Goal: Check status: Check status

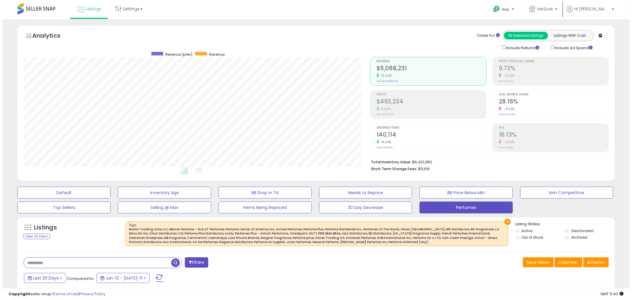
scroll to position [121, 346]
click at [411, 162] on li "Total Inventory Value: $6,421,082" at bounding box center [484, 161] width 233 height 7
click at [383, 76] on small "10.22%" at bounding box center [382, 75] width 13 height 4
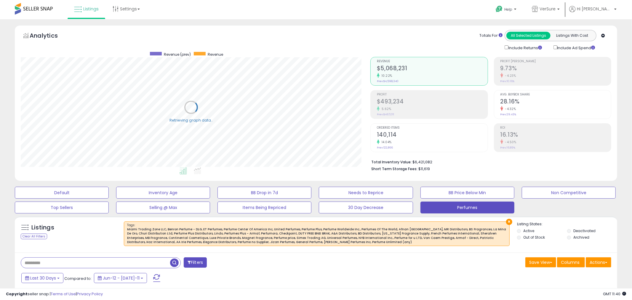
scroll to position [295971, 295745]
click at [547, 49] on div "Include Ad Spend" at bounding box center [572, 47] width 56 height 7
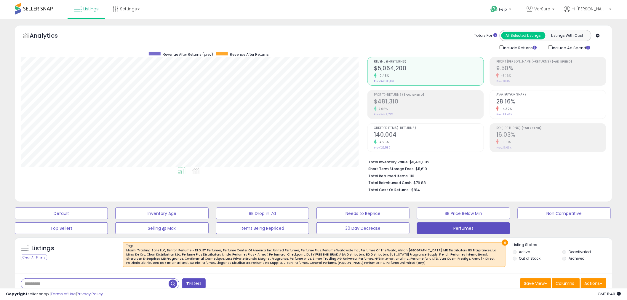
click at [461, 48] on div "Totals For All Selected Listings Listings With Cost Include Returns Include Ad …" at bounding box center [484, 40] width 234 height 21
click at [388, 164] on li "Total Inventory Value: $6,421,082" at bounding box center [484, 161] width 233 height 7
click at [386, 171] on b "Short Term Storage Fees:" at bounding box center [391, 168] width 46 height 5
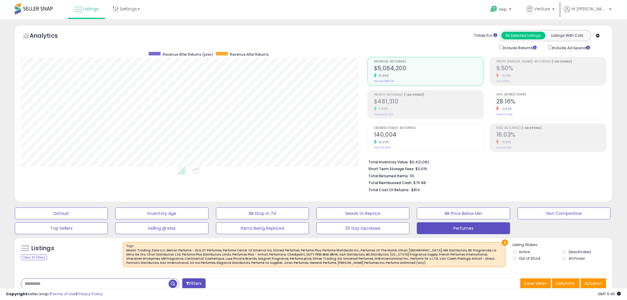
click at [386, 186] on li "Total Reimbursed Cash: $76.88" at bounding box center [484, 189] width 233 height 7
click at [387, 184] on b "Total Reimbursed Cash:" at bounding box center [390, 182] width 44 height 5
click at [386, 189] on b "Total Cost Of Returns :" at bounding box center [389, 189] width 42 height 5
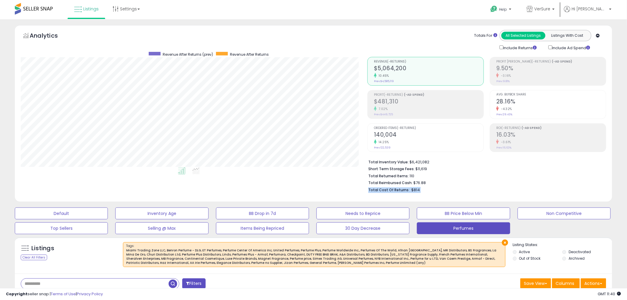
click at [392, 191] on b "Total Cost Of Returns :" at bounding box center [389, 189] width 42 height 5
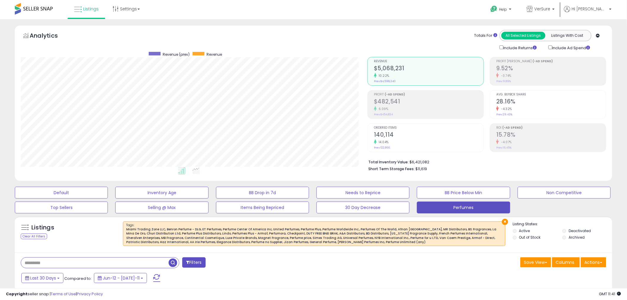
click at [547, 46] on div "Include Ad Spend" at bounding box center [572, 47] width 56 height 7
click at [82, 193] on button "Default" at bounding box center [61, 193] width 93 height 12
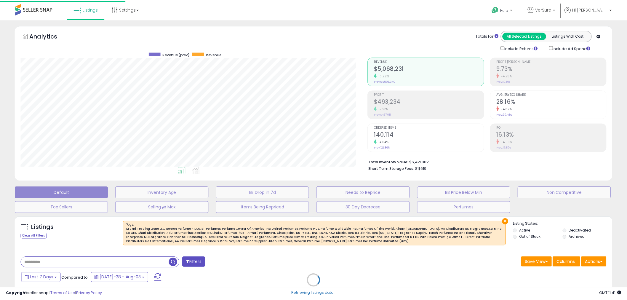
scroll to position [121, 350]
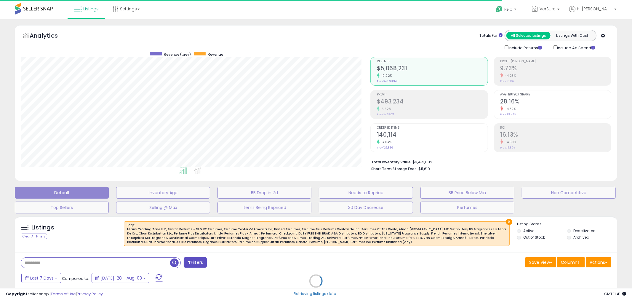
click at [144, 235] on div "Retrieving listings data.." at bounding box center [315, 285] width 611 height 144
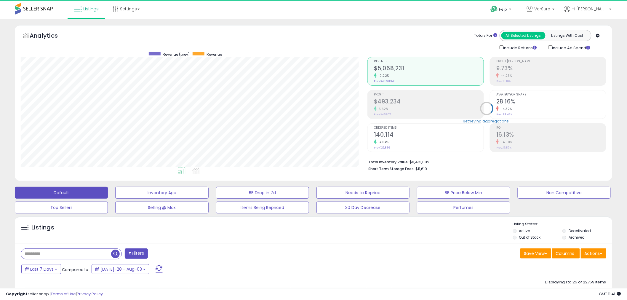
scroll to position [121, 346]
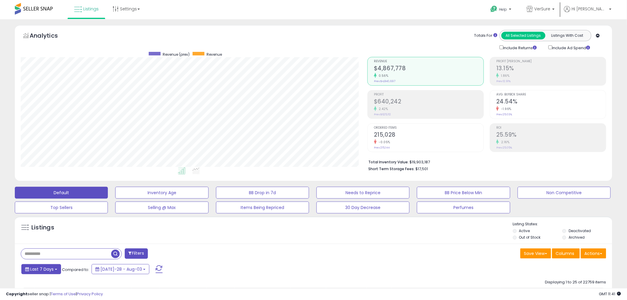
click at [54, 266] on button "Last 7 Days" at bounding box center [41, 269] width 40 height 10
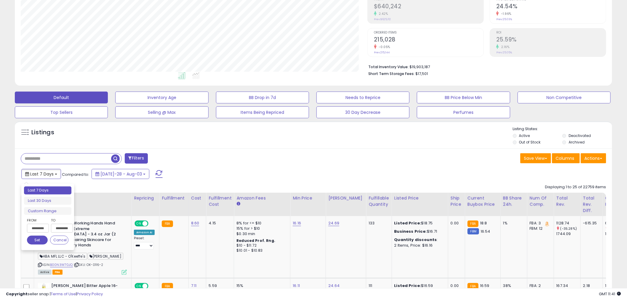
scroll to position [99, 0]
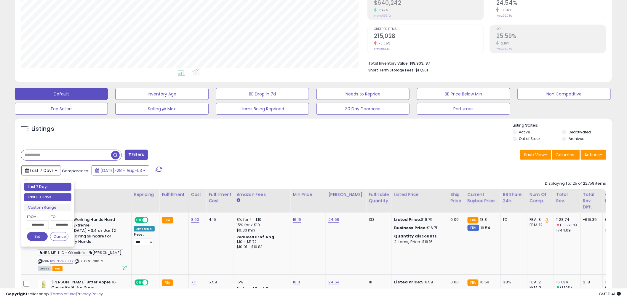
type input "**********"
click at [44, 196] on li "Last 30 Days" at bounding box center [47, 197] width 47 height 8
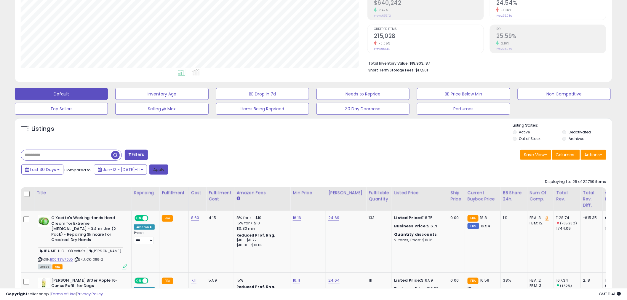
click at [149, 172] on button "Apply" at bounding box center [158, 169] width 19 height 10
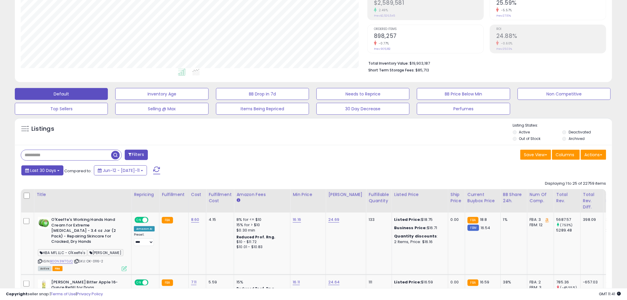
click at [54, 169] on span "Last 30 Days" at bounding box center [43, 170] width 26 height 6
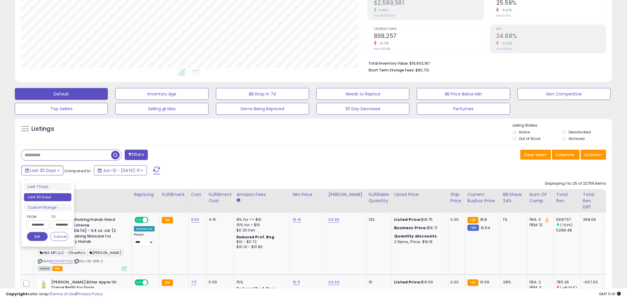
click at [43, 221] on input "**********" at bounding box center [38, 224] width 22 height 9
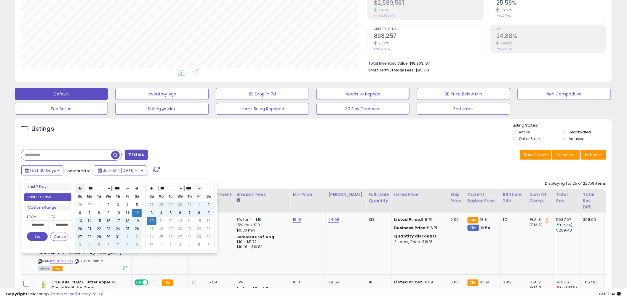
click at [78, 189] on icon at bounding box center [79, 189] width 3 height 4
click at [78, 190] on icon at bounding box center [79, 189] width 3 height 4
click at [79, 184] on th at bounding box center [79, 188] width 9 height 8
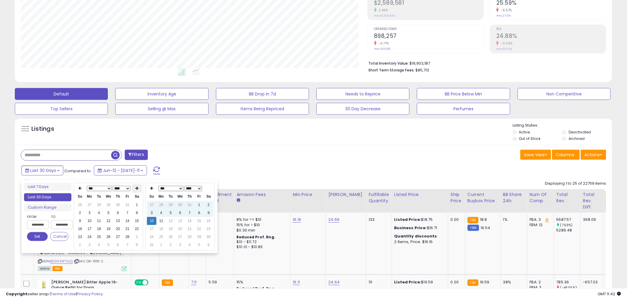
click at [136, 187] on icon at bounding box center [136, 189] width 3 height 4
type input "**********"
click at [136, 204] on td "1" at bounding box center [136, 205] width 9 height 8
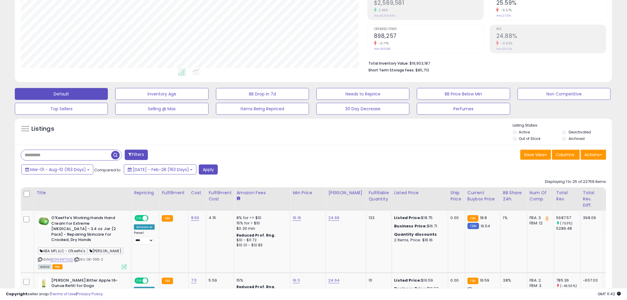
click at [174, 166] on div "Mar-01 - Aug-10 (163 Days) Compared to: [DATE] - Feb-28 (163 Days) Apply" at bounding box center [239, 170] width 439 height 12
click at [218, 168] on button "Apply" at bounding box center [208, 169] width 19 height 10
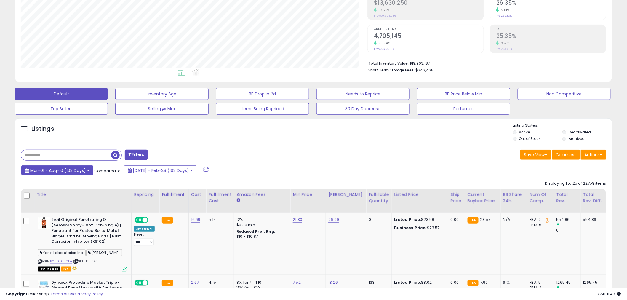
click at [54, 168] on span "Mar-01 - Aug-10 (163 Days)" at bounding box center [58, 170] width 56 height 6
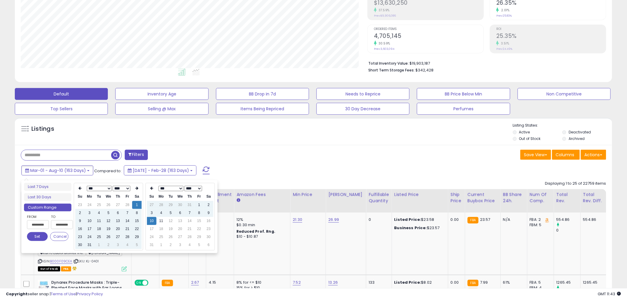
click at [115, 187] on select "**** **** **** **** **** **** **** **** **** **** **** **** **** **** **** ****…" at bounding box center [122, 188] width 18 height 5
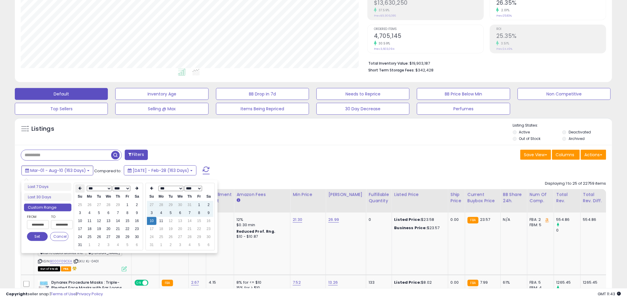
click at [79, 189] on icon at bounding box center [79, 189] width 3 height 4
click at [78, 185] on th at bounding box center [79, 188] width 9 height 8
type input "**********"
click at [88, 203] on td "1" at bounding box center [89, 205] width 9 height 8
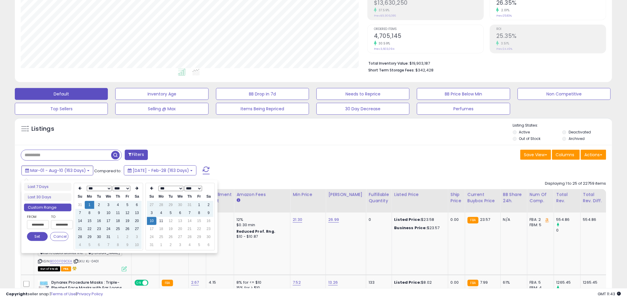
type input "**********"
click at [233, 171] on div "Mar-01 - Aug-10 (163 Days) Compared to: [DATE] - Feb-28 (163 Days)" at bounding box center [239, 170] width 439 height 13
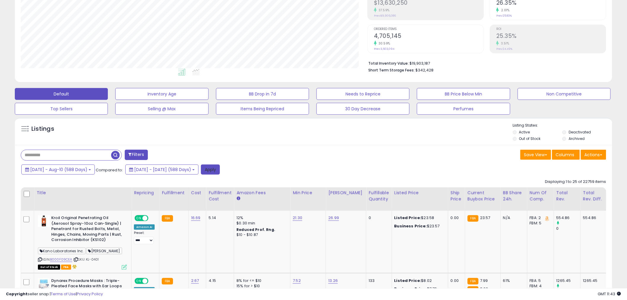
click at [220, 170] on button "Apply" at bounding box center [210, 169] width 19 height 10
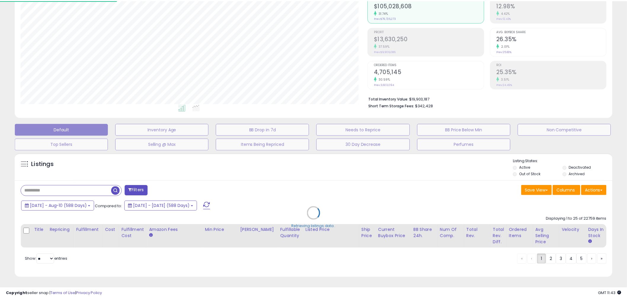
scroll to position [121, 350]
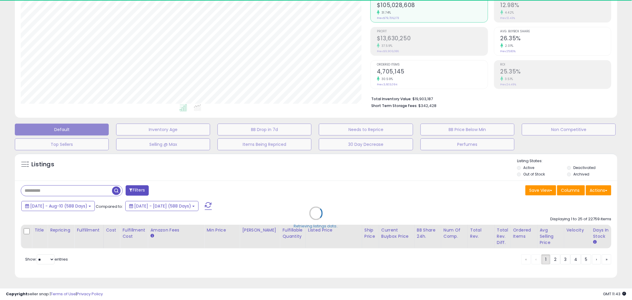
click at [301, 223] on div "Retrieving listings data.." at bounding box center [316, 225] width 44 height 5
copy div "Retrieving listings data.."
click at [356, 199] on div "Retrieving listings data.." at bounding box center [315, 217] width 611 height 135
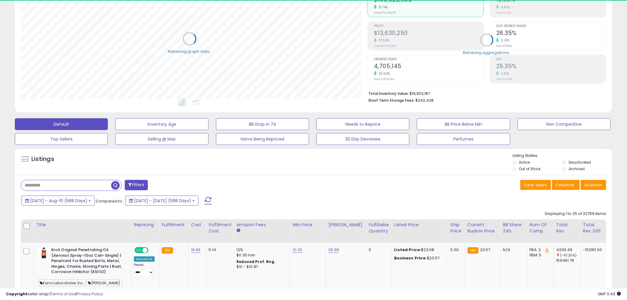
scroll to position [295971, 295745]
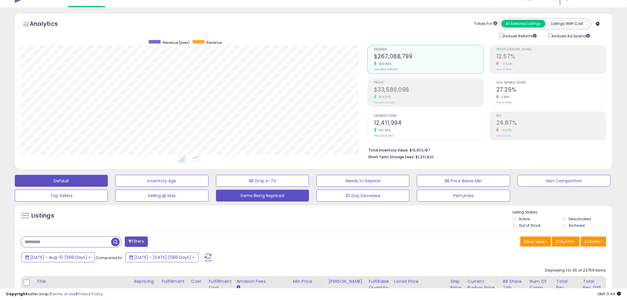
scroll to position [0, 0]
